Goal: Task Accomplishment & Management: Manage account settings

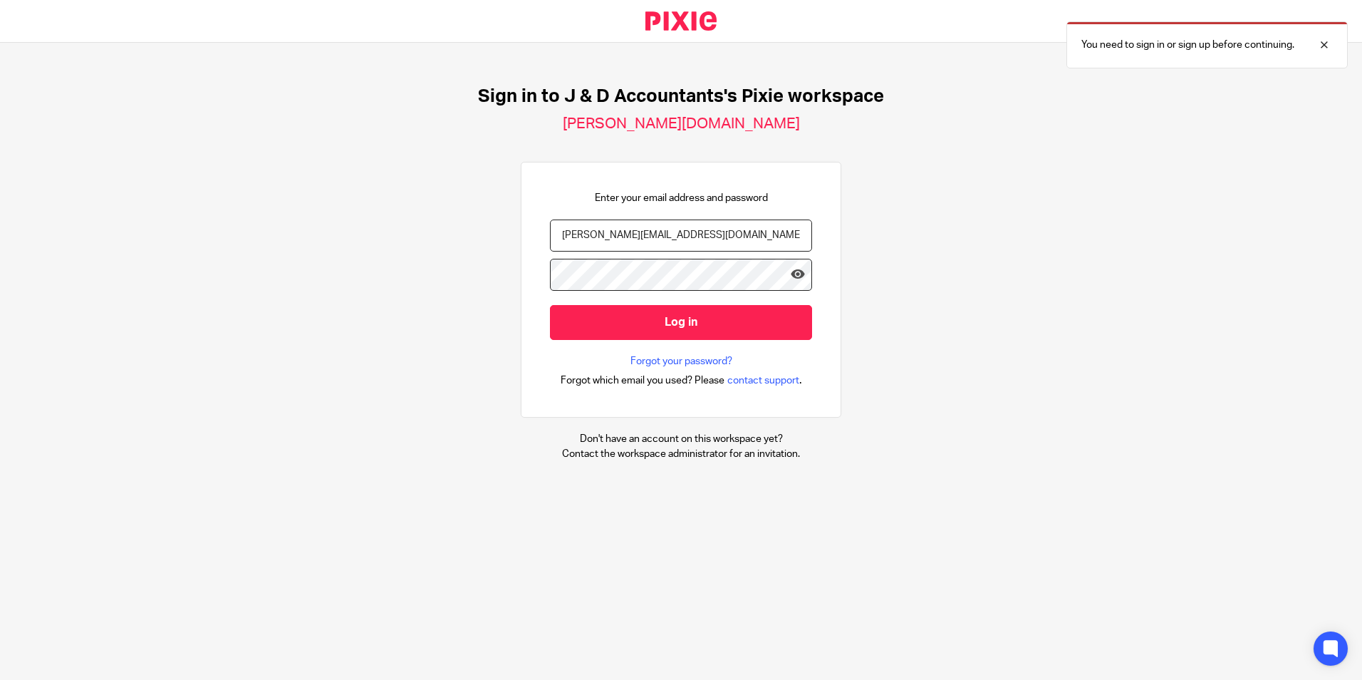
drag, startPoint x: 700, startPoint y: 237, endPoint x: 326, endPoint y: 244, distance: 374.1
click at [326, 244] on div "Sign in to J & D Accountants's Pixie workspace j-d-accountants.usepixie.net Ent…" at bounding box center [681, 273] width 1362 height 461
click at [521, 274] on div "Enter your email address and password jithin@janddltd1! Log in Forgot your pass…" at bounding box center [681, 290] width 321 height 256
click at [791, 274] on icon at bounding box center [798, 274] width 14 height 14
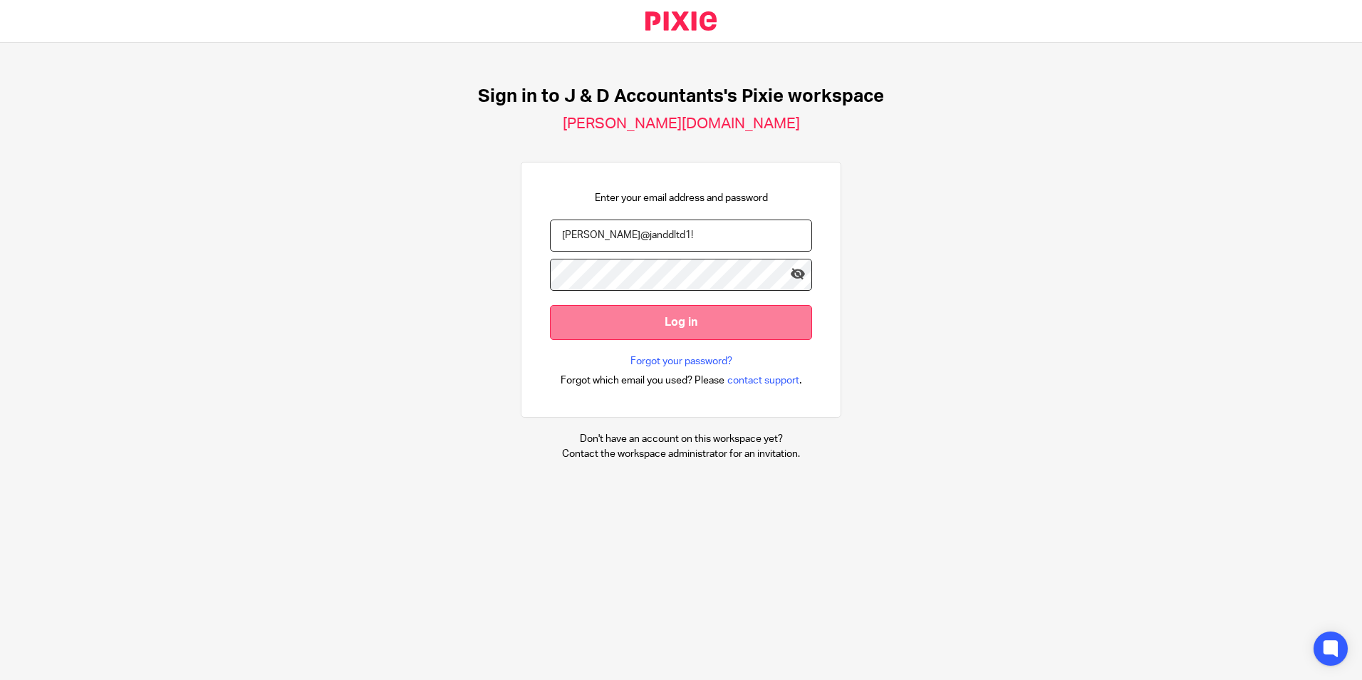
click at [551, 311] on input "Log in" at bounding box center [681, 322] width 262 height 35
type input "[PERSON_NAME][EMAIL_ADDRESS][DOMAIN_NAME]"
click at [678, 307] on input "Log in" at bounding box center [681, 322] width 262 height 35
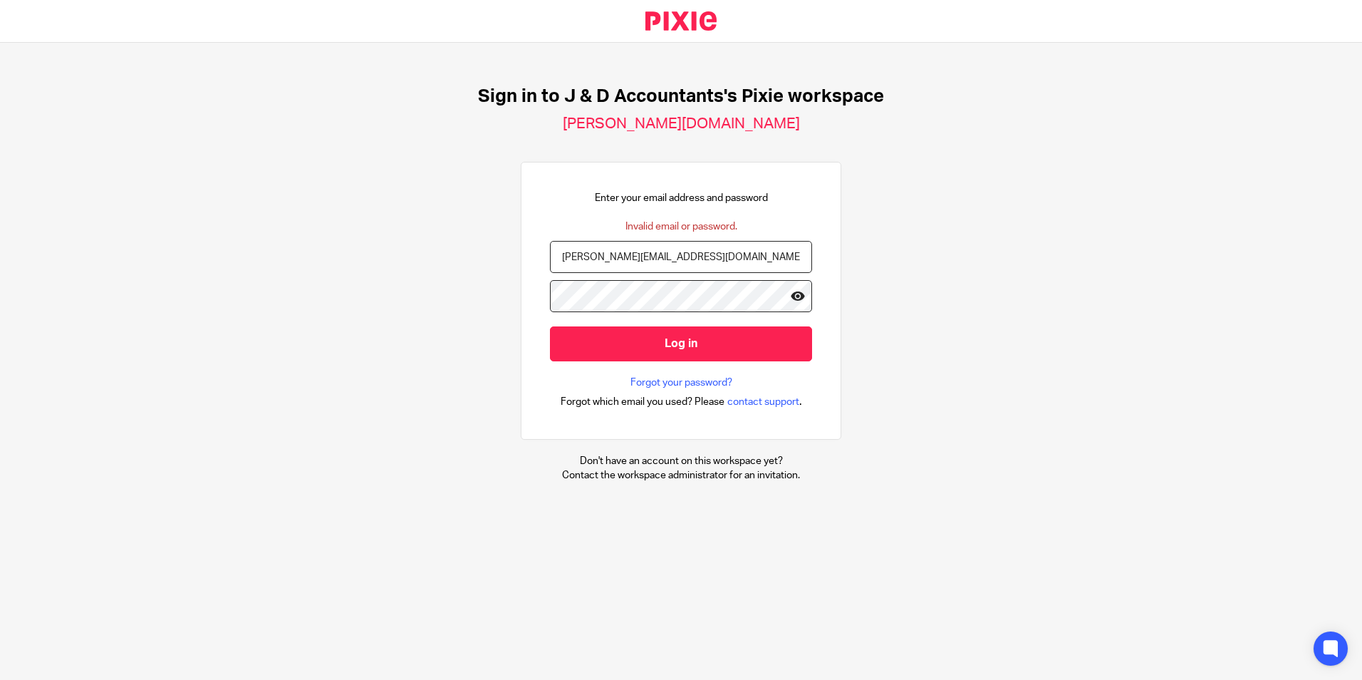
click at [791, 293] on icon at bounding box center [798, 296] width 14 height 14
click at [648, 338] on input "Log in" at bounding box center [681, 343] width 262 height 35
click at [503, 424] on div "Sign in to J & D Accountants's Pixie workspace j-d-accountants.usepixie.net Ent…" at bounding box center [681, 284] width 1362 height 482
click at [630, 378] on link "Forgot your password?" at bounding box center [681, 382] width 102 height 14
click at [556, 339] on input "Log in" at bounding box center [681, 343] width 262 height 35
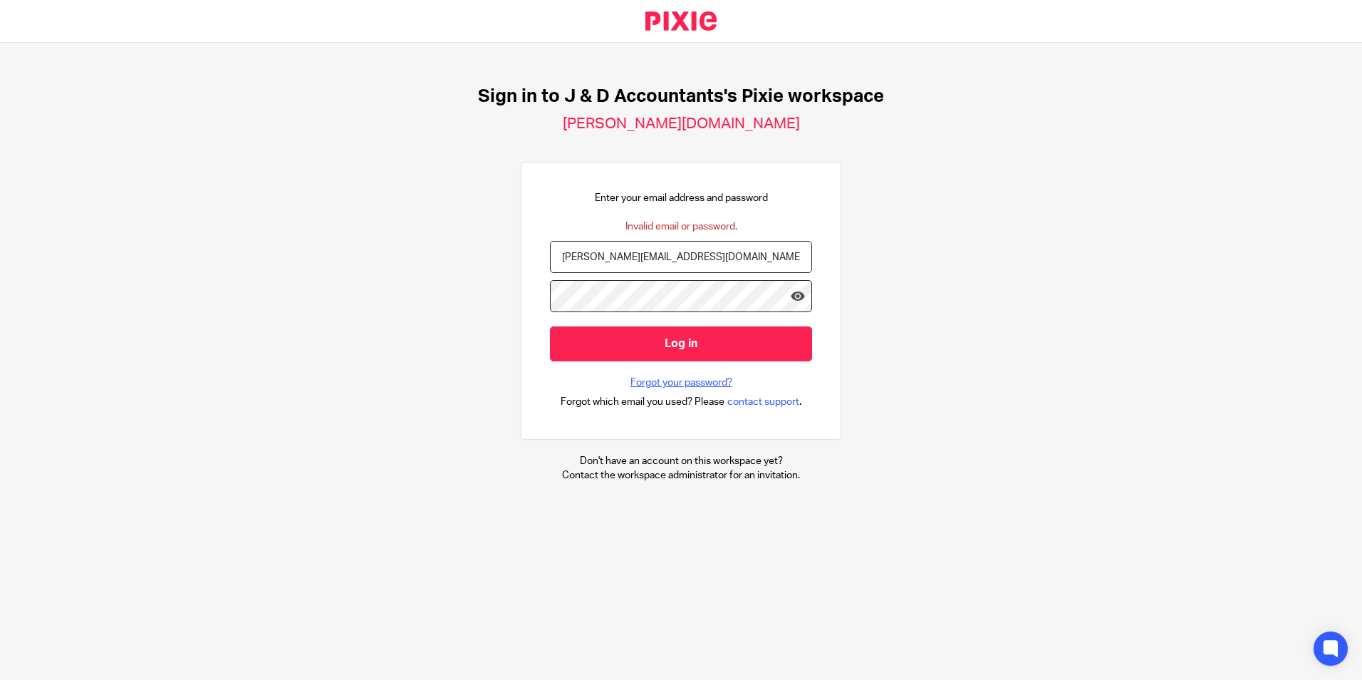
click at [632, 376] on link "Forgot your password?" at bounding box center [681, 382] width 102 height 14
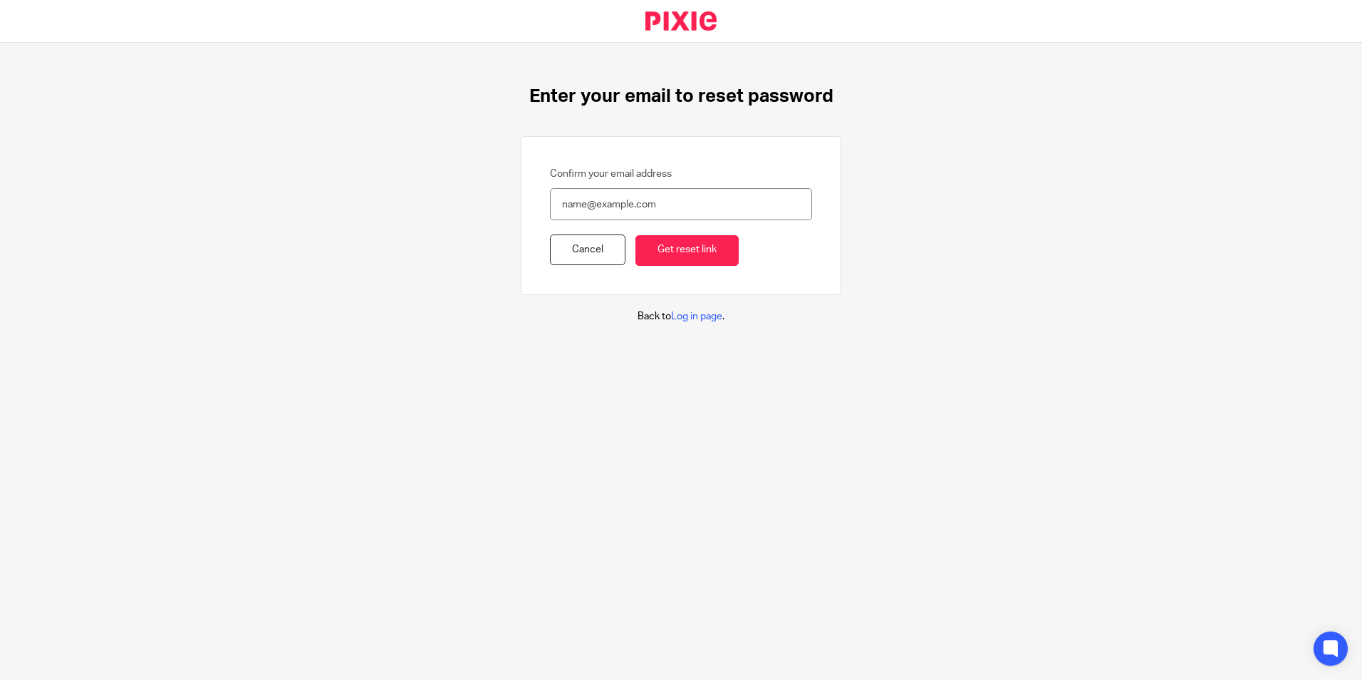
click at [586, 217] on input "Confirm your email address" at bounding box center [681, 204] width 262 height 32
type input "[PERSON_NAME][EMAIL_ADDRESS][DOMAIN_NAME]"
click at [648, 245] on input "Get reset link" at bounding box center [686, 250] width 103 height 31
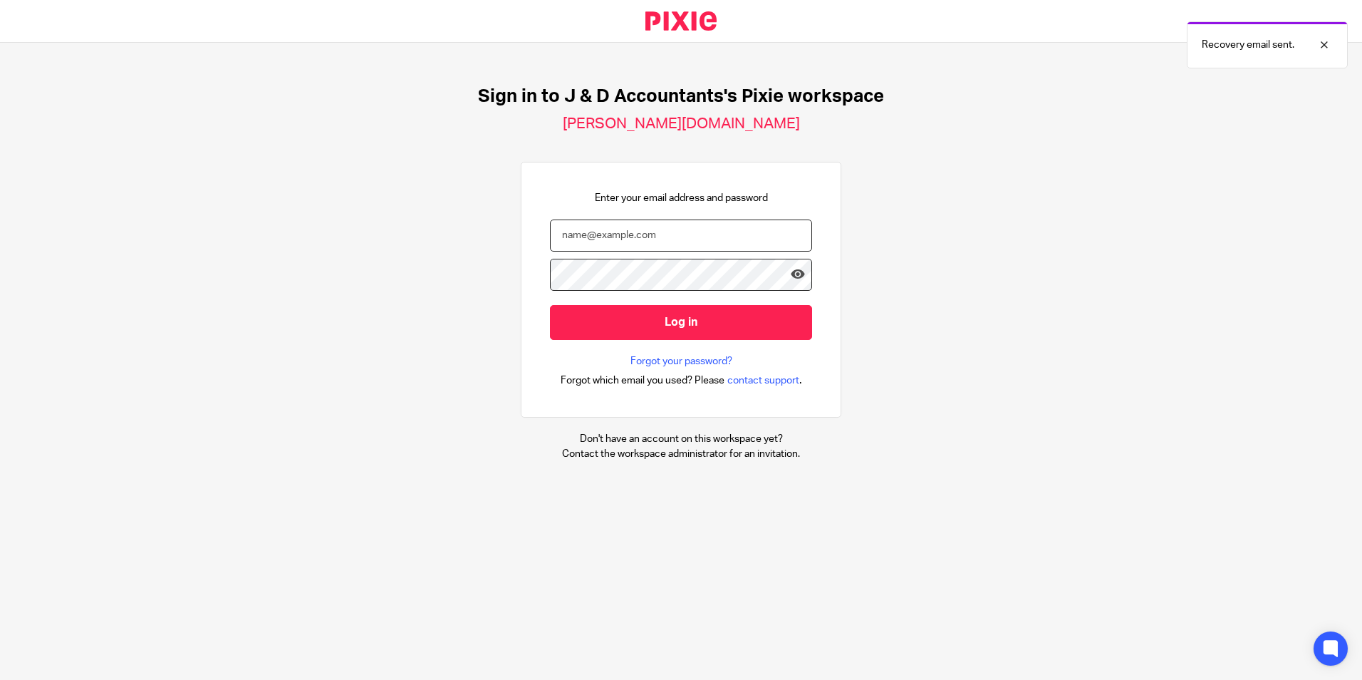
type input "[PERSON_NAME][EMAIL_ADDRESS][DOMAIN_NAME]"
click at [712, 230] on input "[PERSON_NAME][EMAIL_ADDRESS][DOMAIN_NAME]" at bounding box center [681, 235] width 262 height 32
drag, startPoint x: 639, startPoint y: 234, endPoint x: 333, endPoint y: 248, distance: 306.6
click at [325, 248] on div "Sign in to J & D Accountants's Pixie workspace [PERSON_NAME][DOMAIN_NAME] Enter…" at bounding box center [681, 273] width 1362 height 461
click at [620, 249] on input "email" at bounding box center [681, 235] width 262 height 32
